Goal: Transaction & Acquisition: Purchase product/service

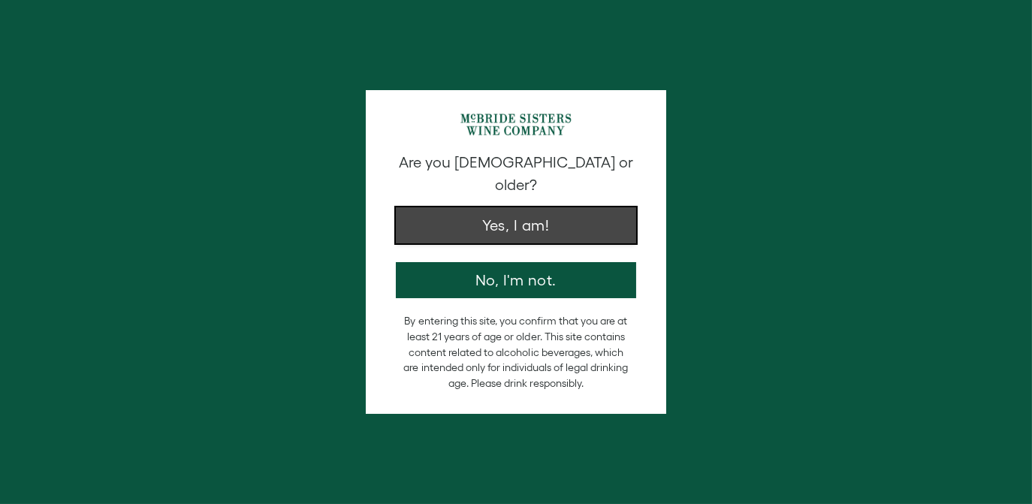
click at [566, 222] on button "Yes, I am!" at bounding box center [516, 225] width 240 height 36
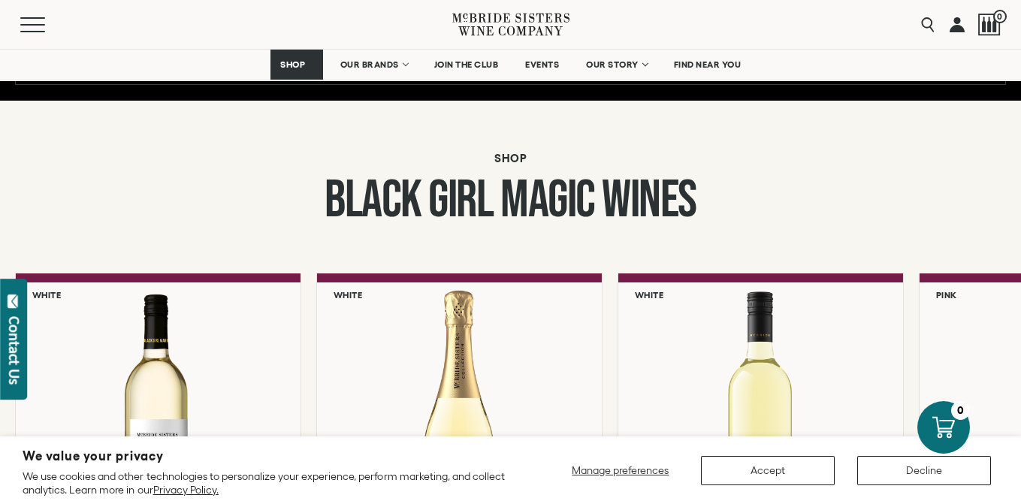
scroll to position [1352, 0]
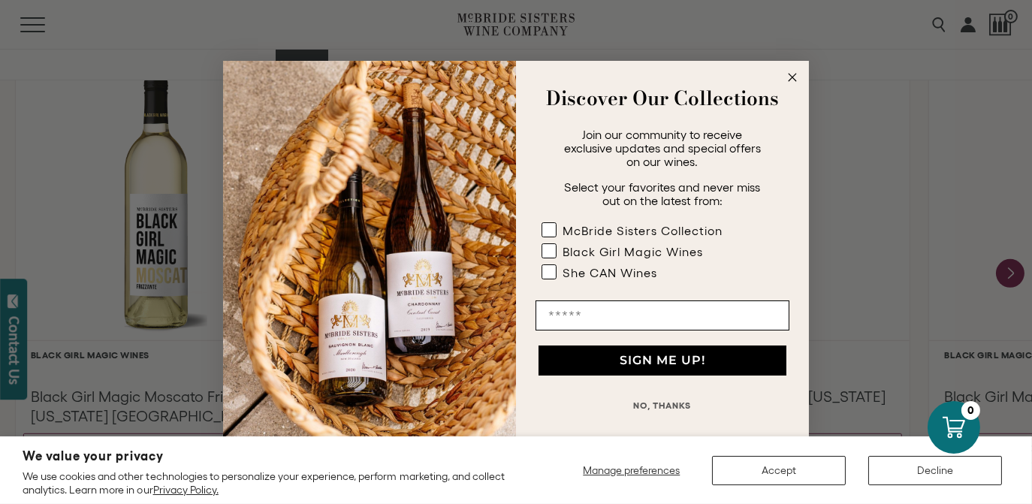
click at [794, 81] on icon "Close dialog" at bounding box center [792, 77] width 18 height 18
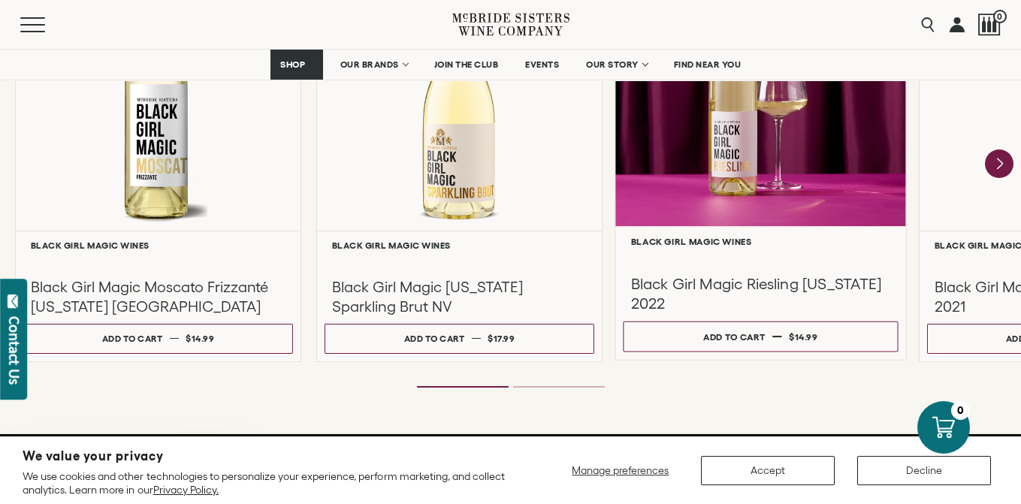
scroll to position [1427, 0]
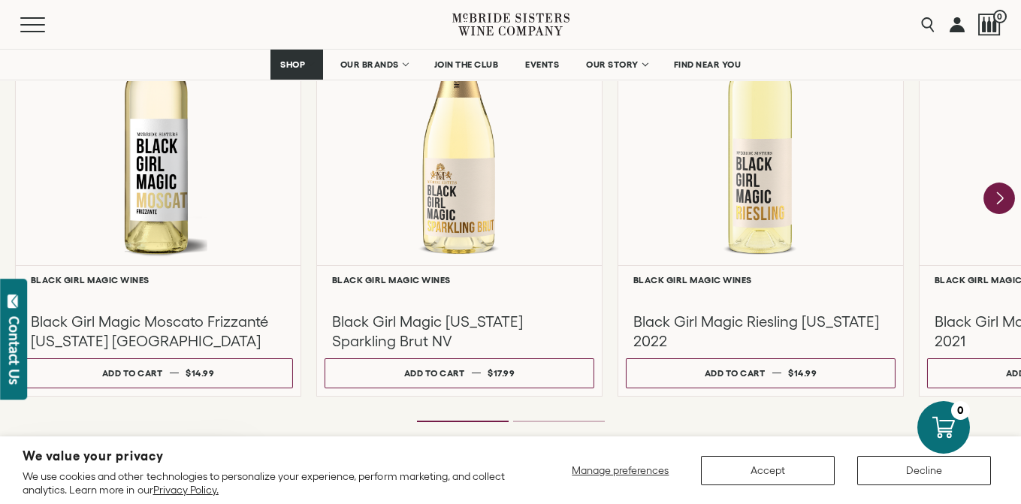
click at [992, 202] on icon "Next" at bounding box center [999, 198] width 32 height 32
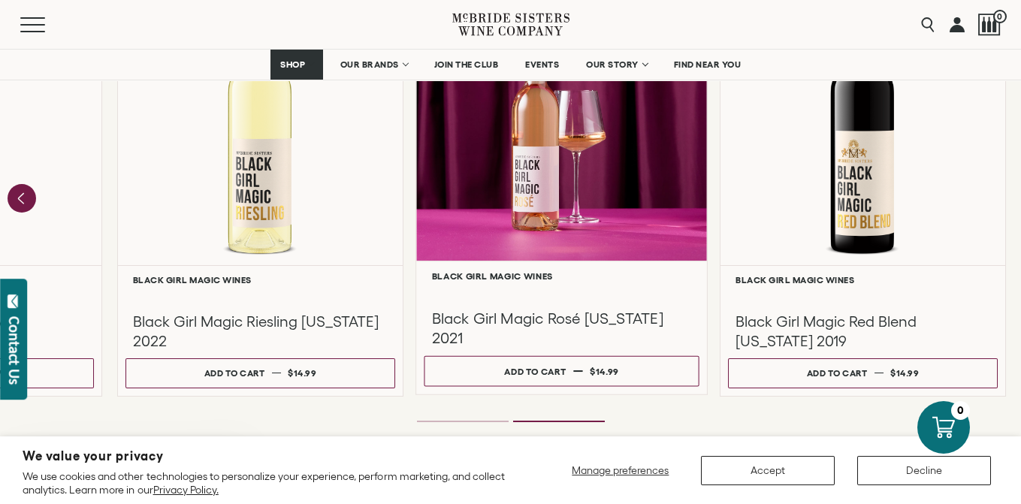
click at [992, 202] on div at bounding box center [862, 123] width 285 height 283
